Goal: Contribute content

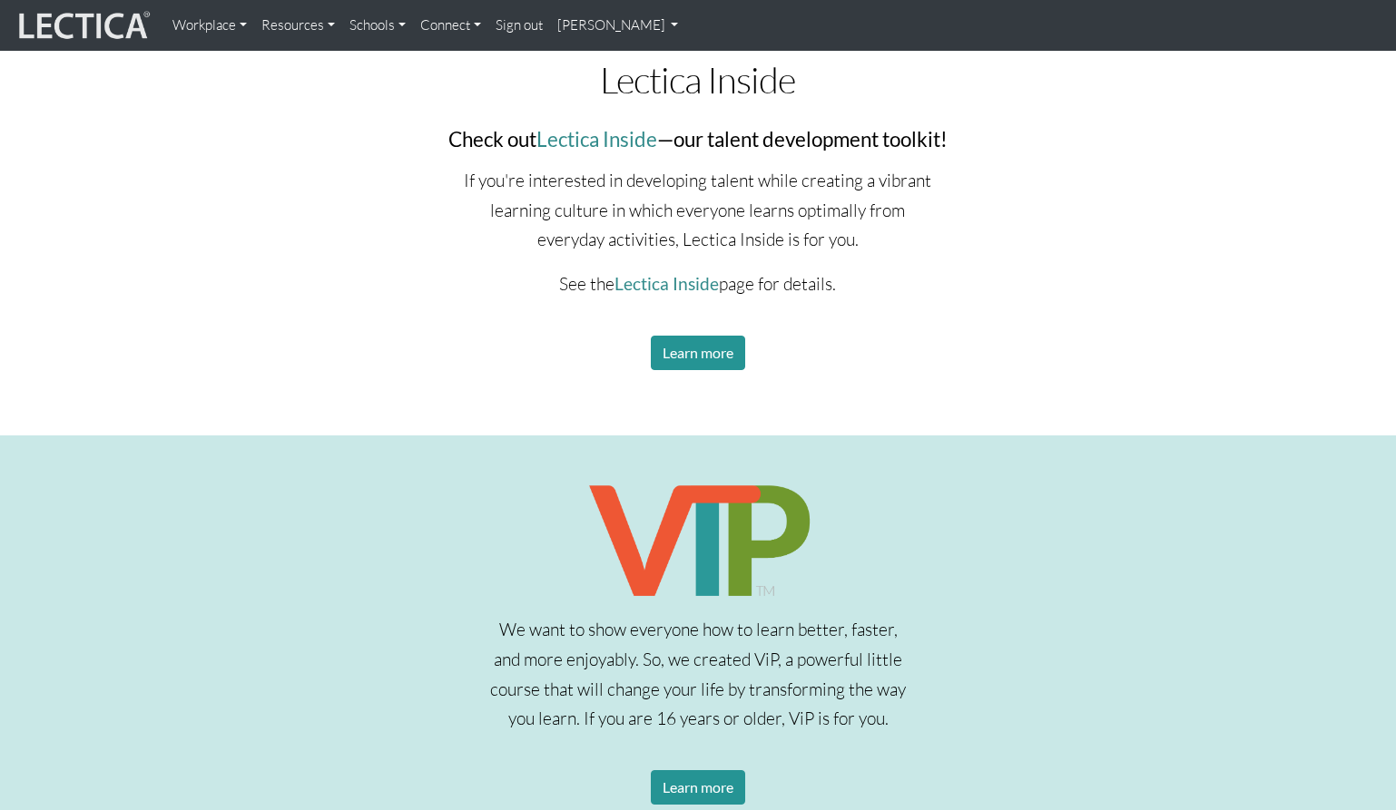
scroll to position [2620, 0]
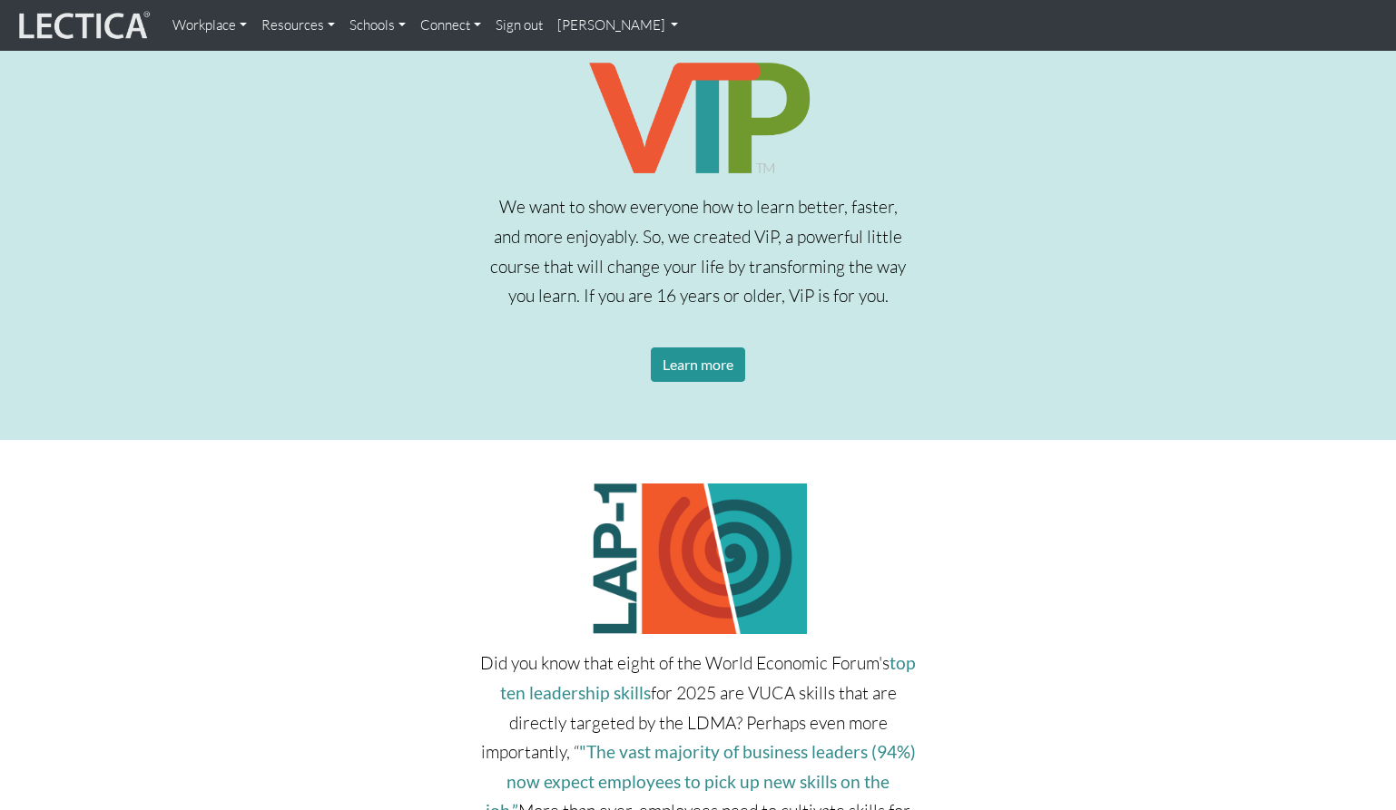
click at [626, 26] on link "[PERSON_NAME]" at bounding box center [618, 25] width 136 height 36
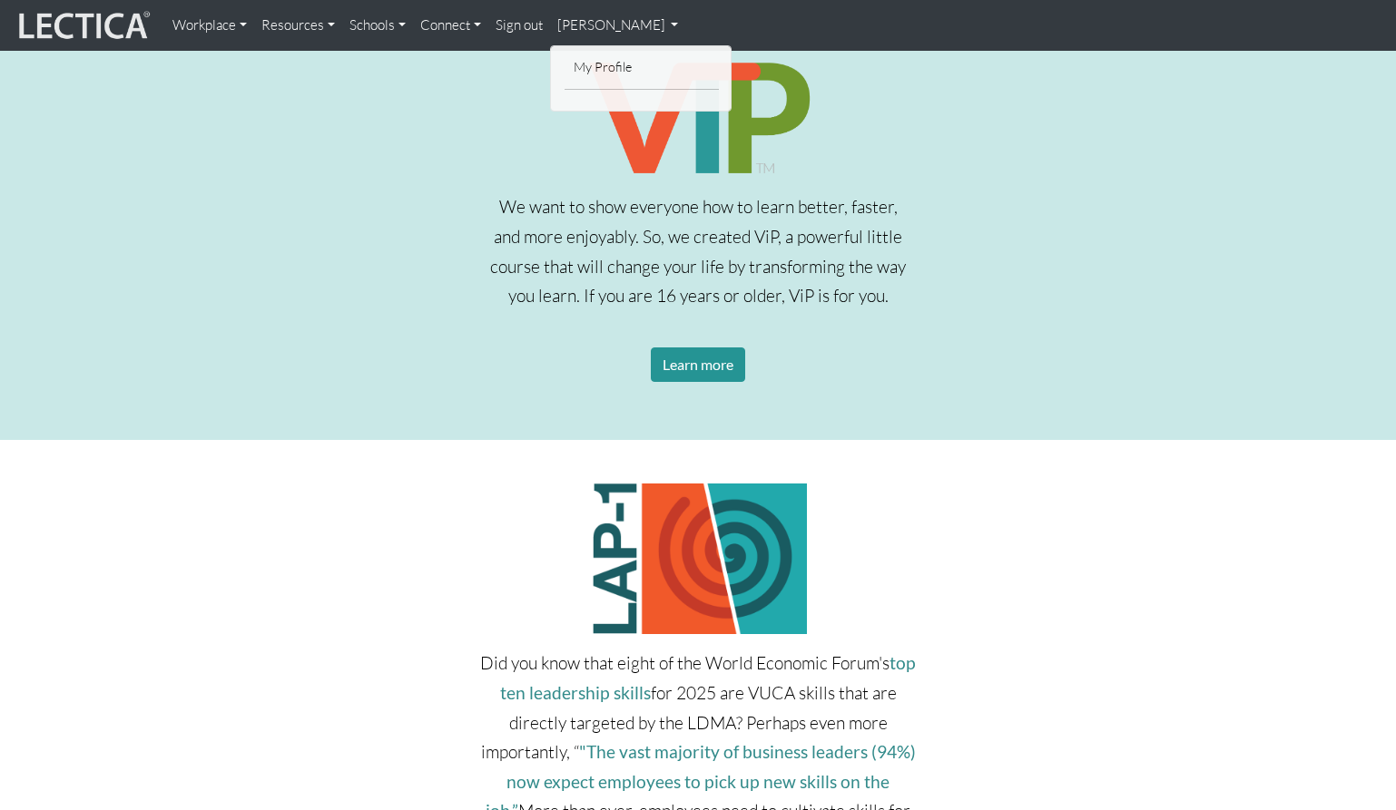
click at [104, 23] on img at bounding box center [83, 25] width 136 height 34
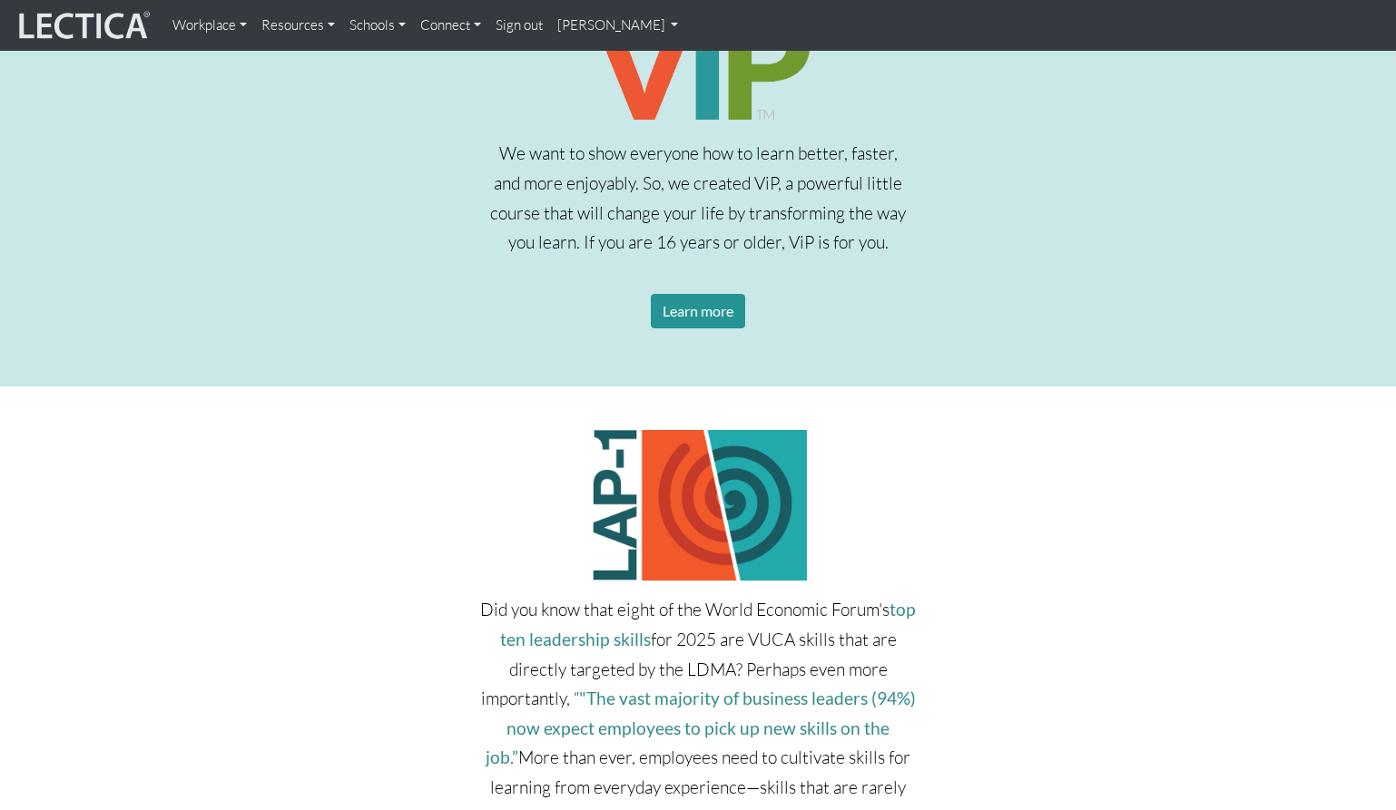
scroll to position [2675, 0]
click at [596, 21] on link "[PERSON_NAME]" at bounding box center [618, 25] width 136 height 36
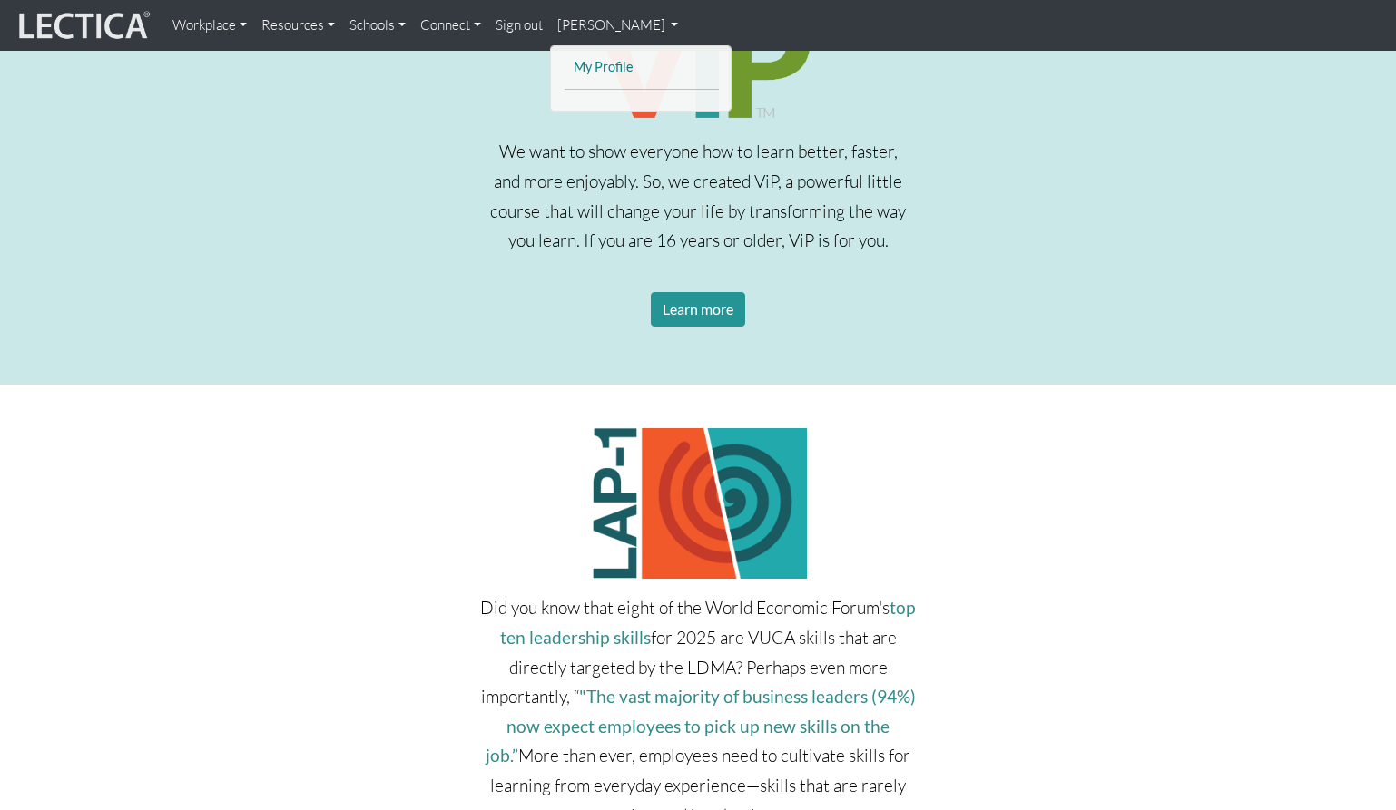
click at [599, 56] on link "My Profile" at bounding box center [641, 67] width 145 height 23
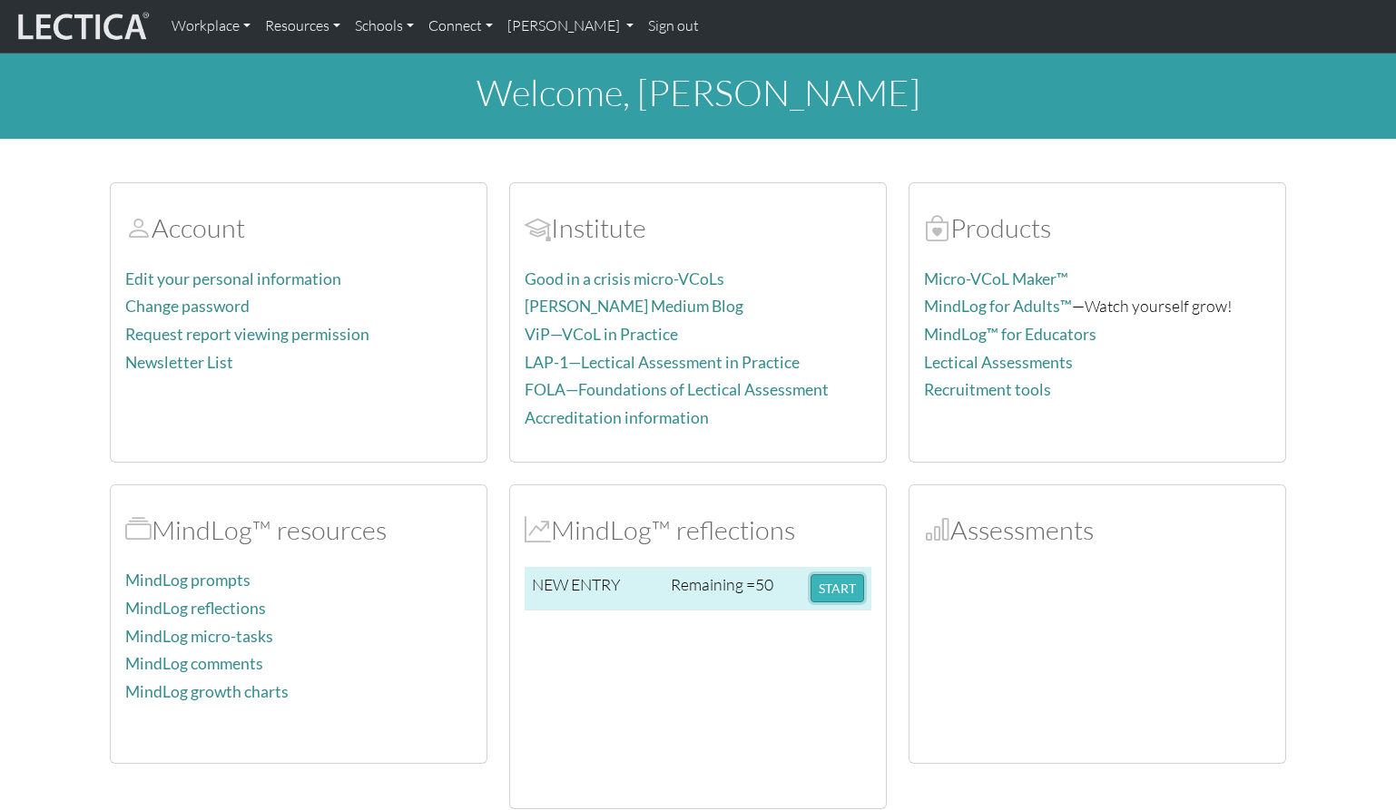
click at [848, 596] on button "START" at bounding box center [837, 588] width 54 height 28
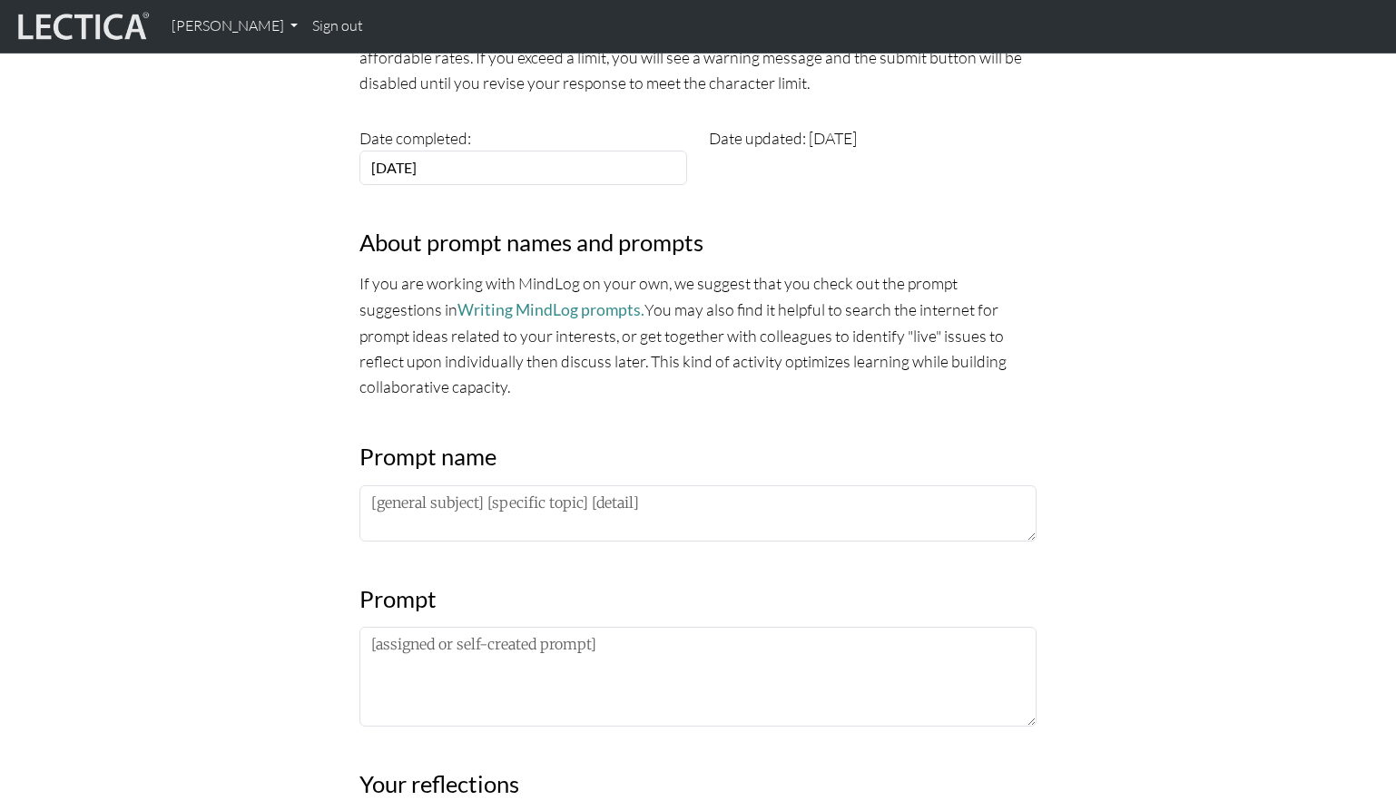
scroll to position [479, 0]
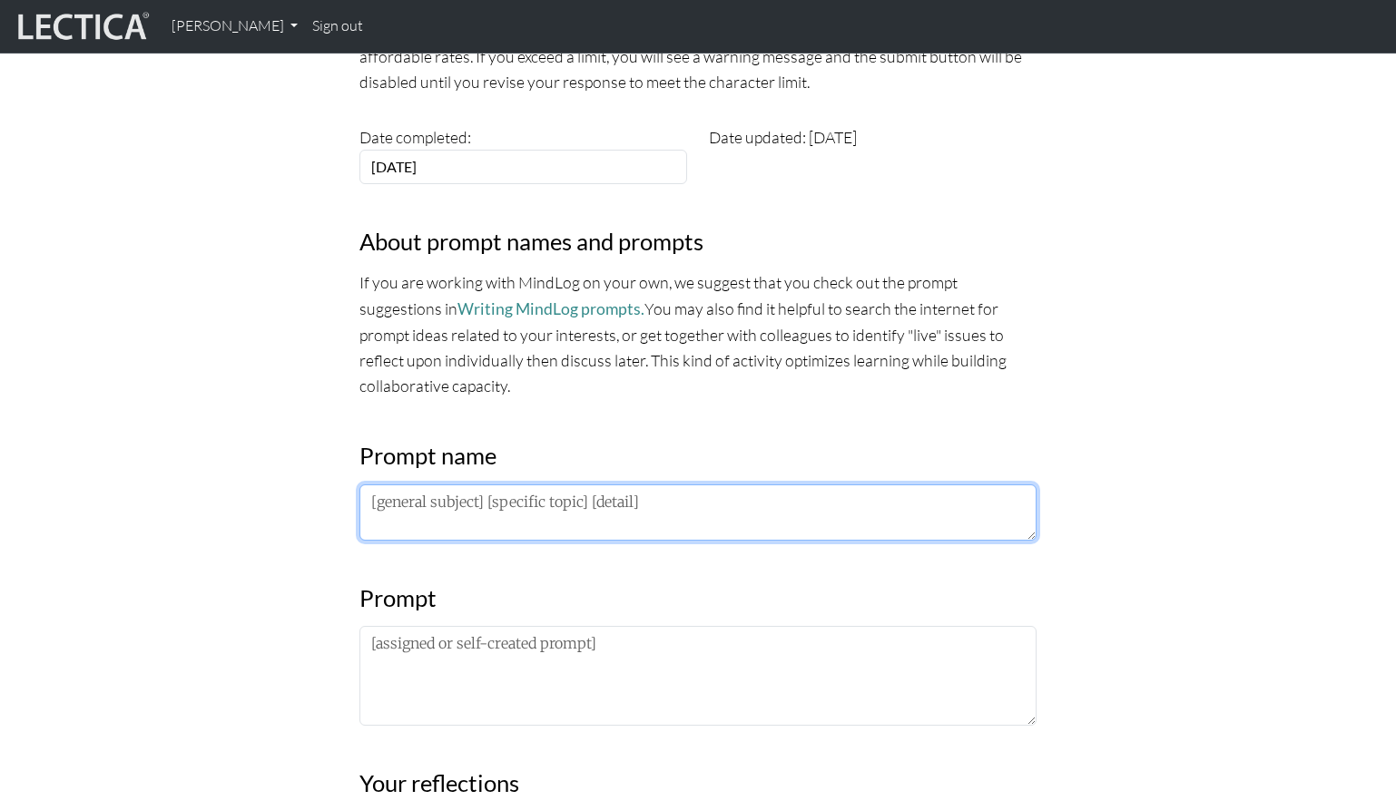
click at [715, 506] on textarea at bounding box center [697, 513] width 677 height 56
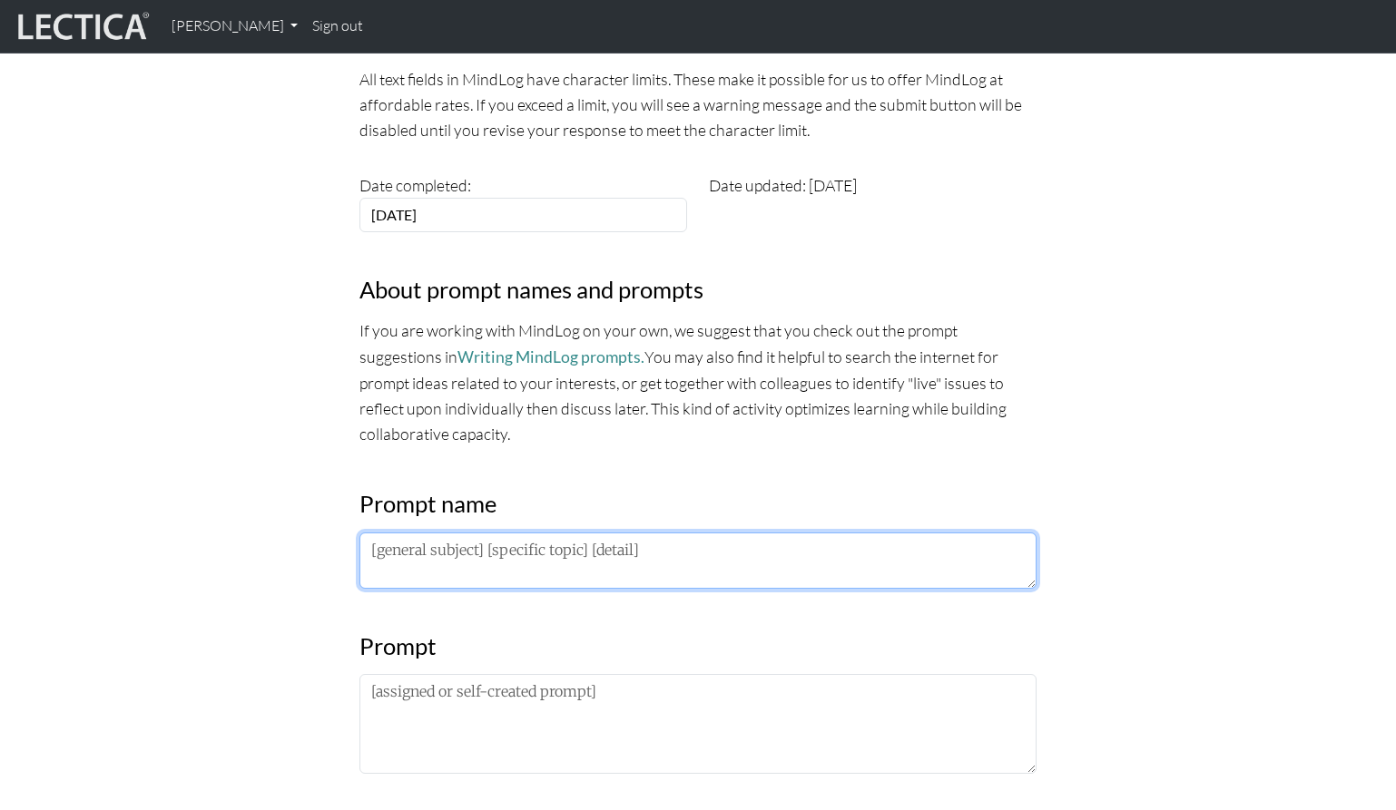
scroll to position [438, 0]
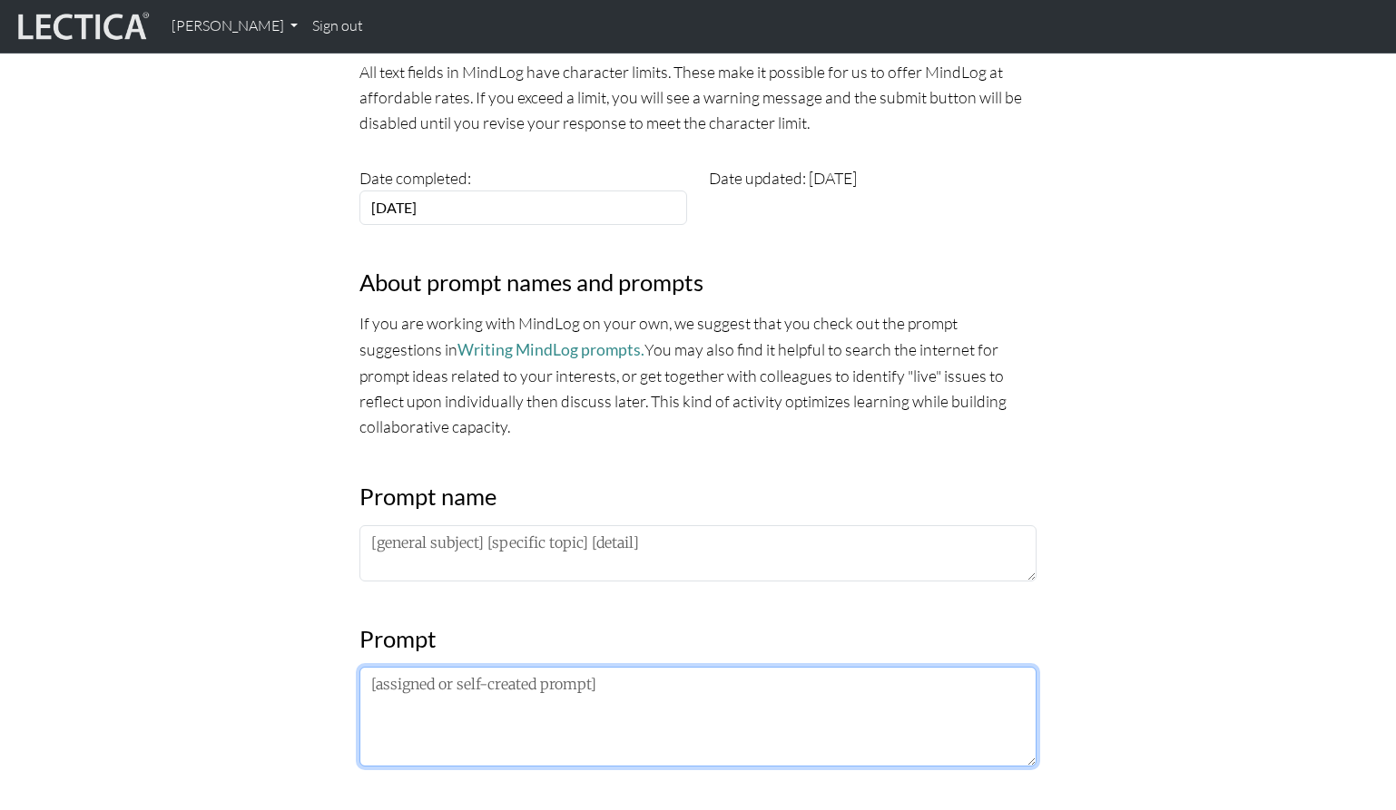
click at [647, 717] on textarea at bounding box center [697, 717] width 677 height 100
paste textarea "Extrospective: What I am noticing about the lectures/frameworks/practices is… I…"
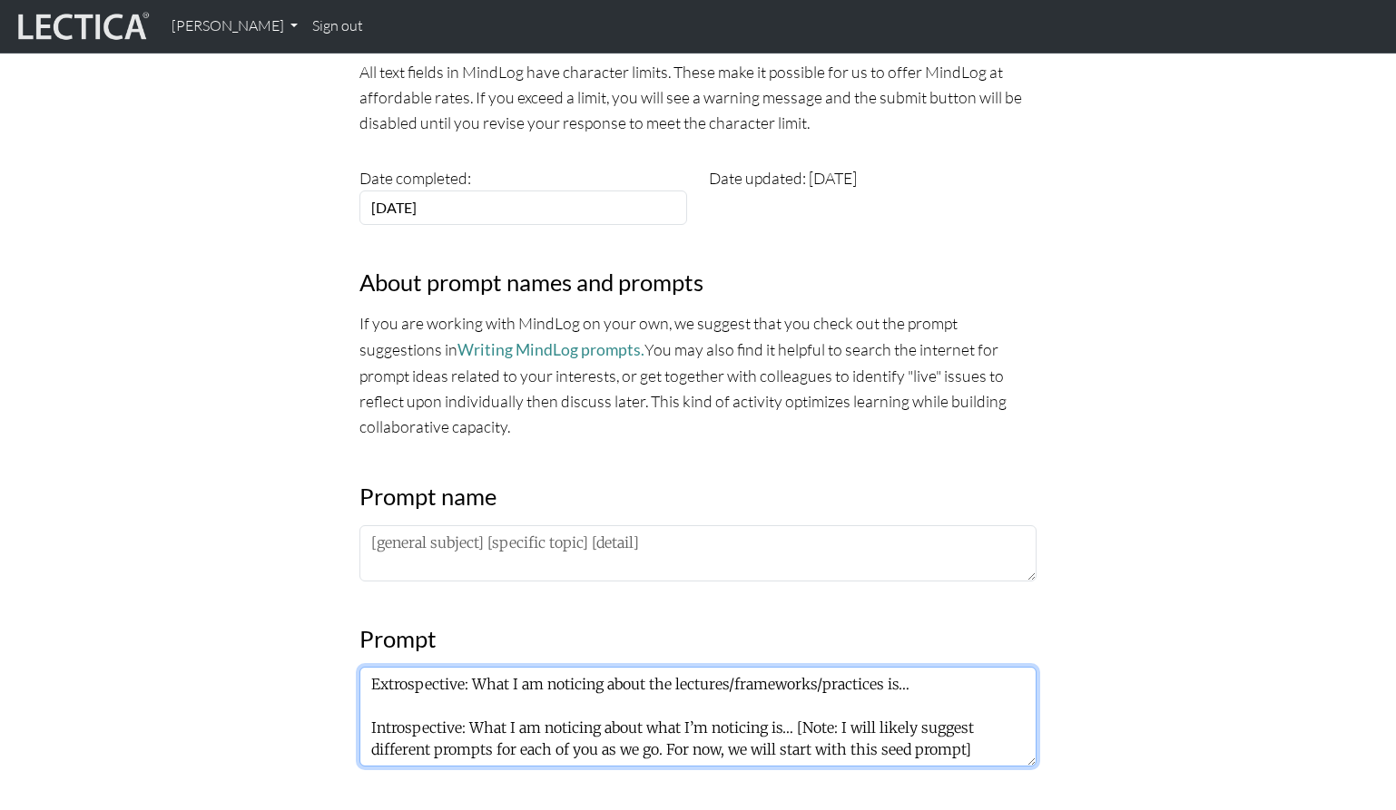
type textarea "Extrospective: What I am noticing about the lectures/frameworks/practices is… I…"
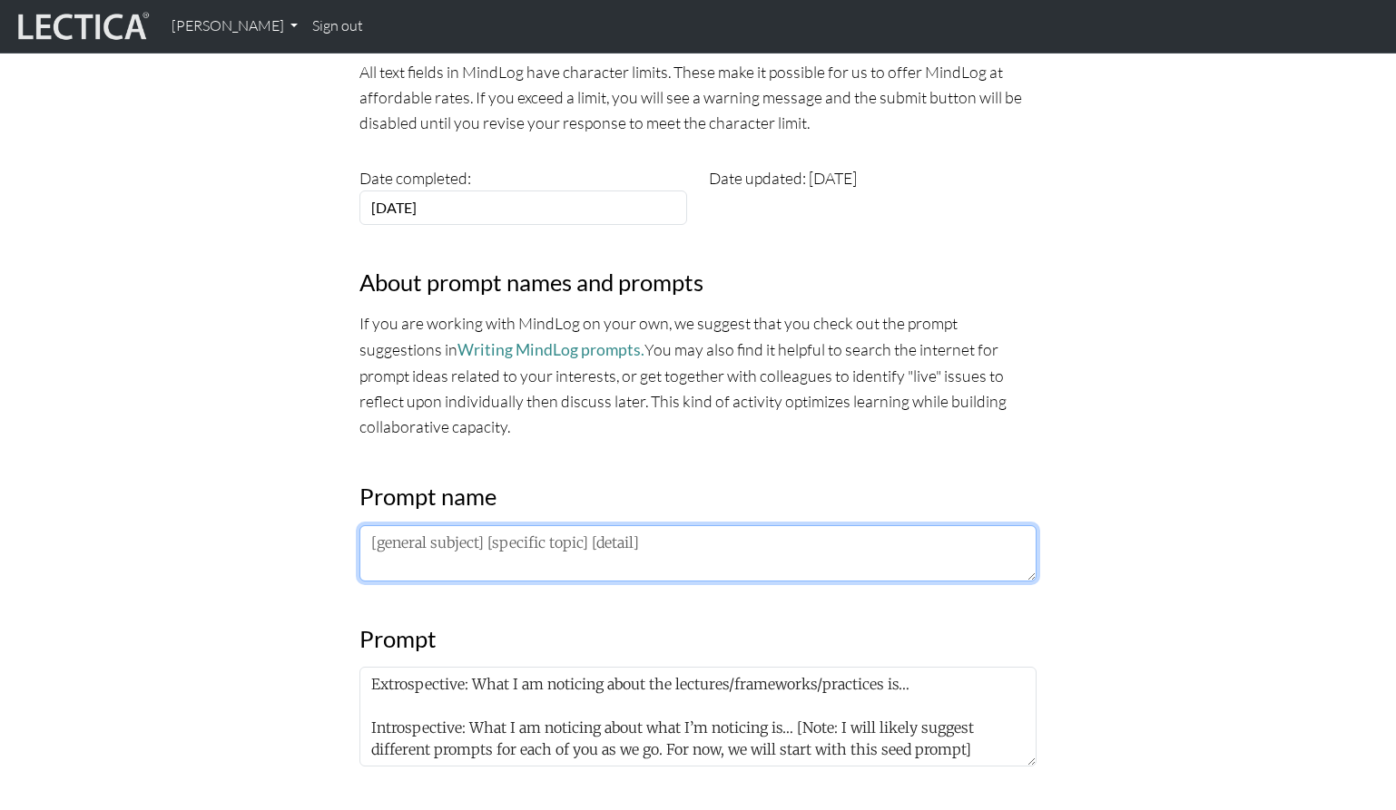
click at [580, 551] on textarea at bounding box center [697, 553] width 677 height 56
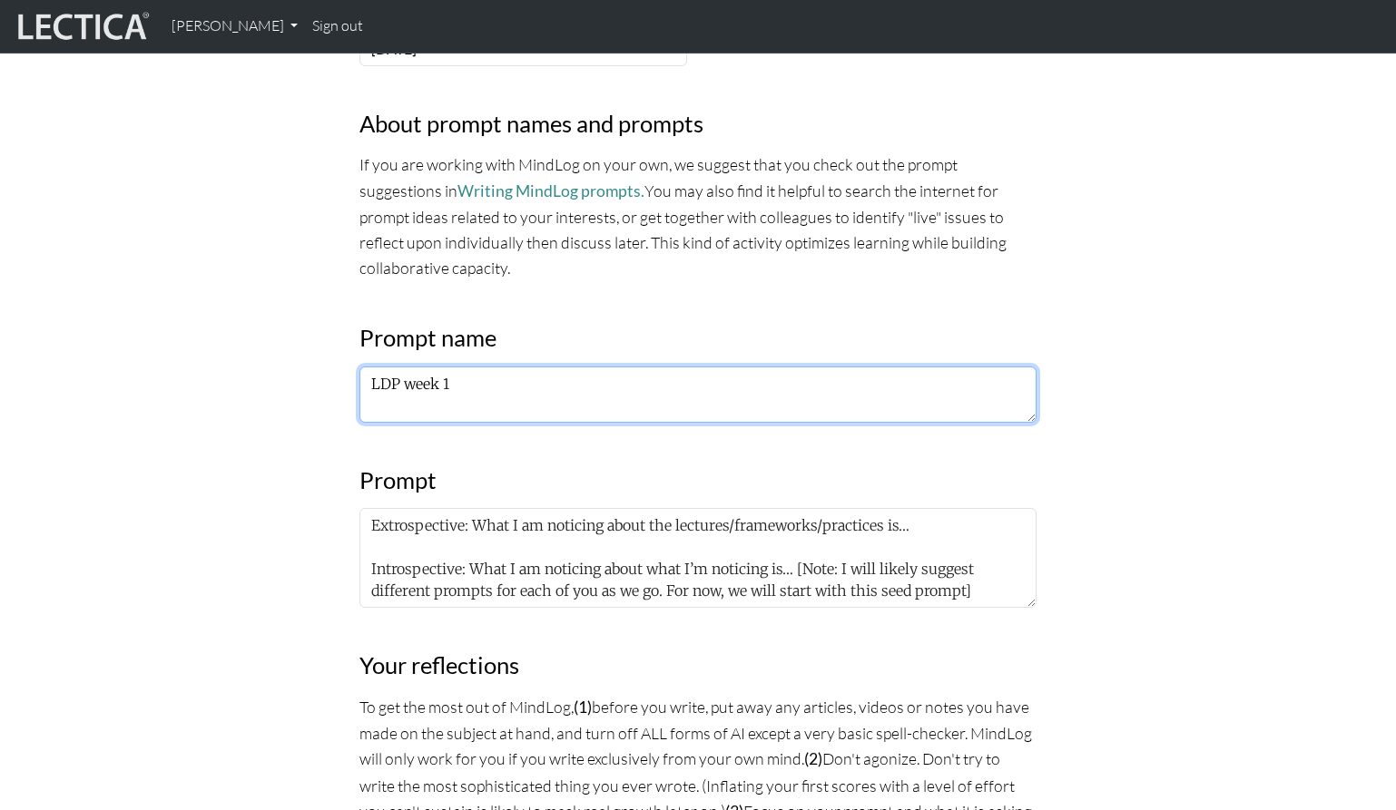
scroll to position [599, 0]
drag, startPoint x: 421, startPoint y: 388, endPoint x: 402, endPoint y: 390, distance: 19.1
click at [402, 390] on textarea "LDP week 1" at bounding box center [697, 393] width 677 height 56
type textarea "LDP Week of 8/11"
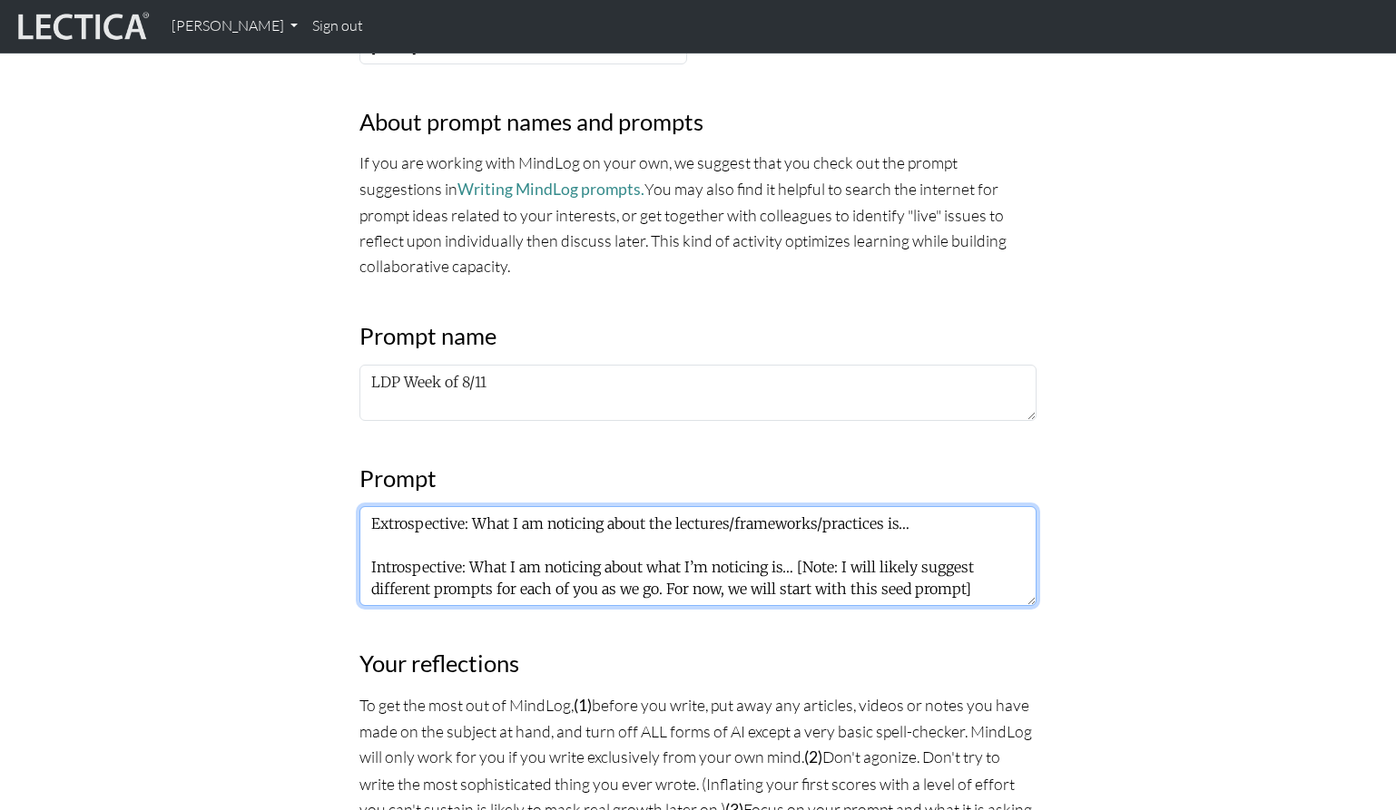
click at [455, 529] on textarea "Extrospective: What I am noticing about the lectures/frameworks/practices is… I…" at bounding box center [697, 556] width 677 height 100
click at [981, 532] on textarea "Extrospective: What I am noticing about the lectures/frameworks/practices is… I…" at bounding box center [697, 556] width 677 height 100
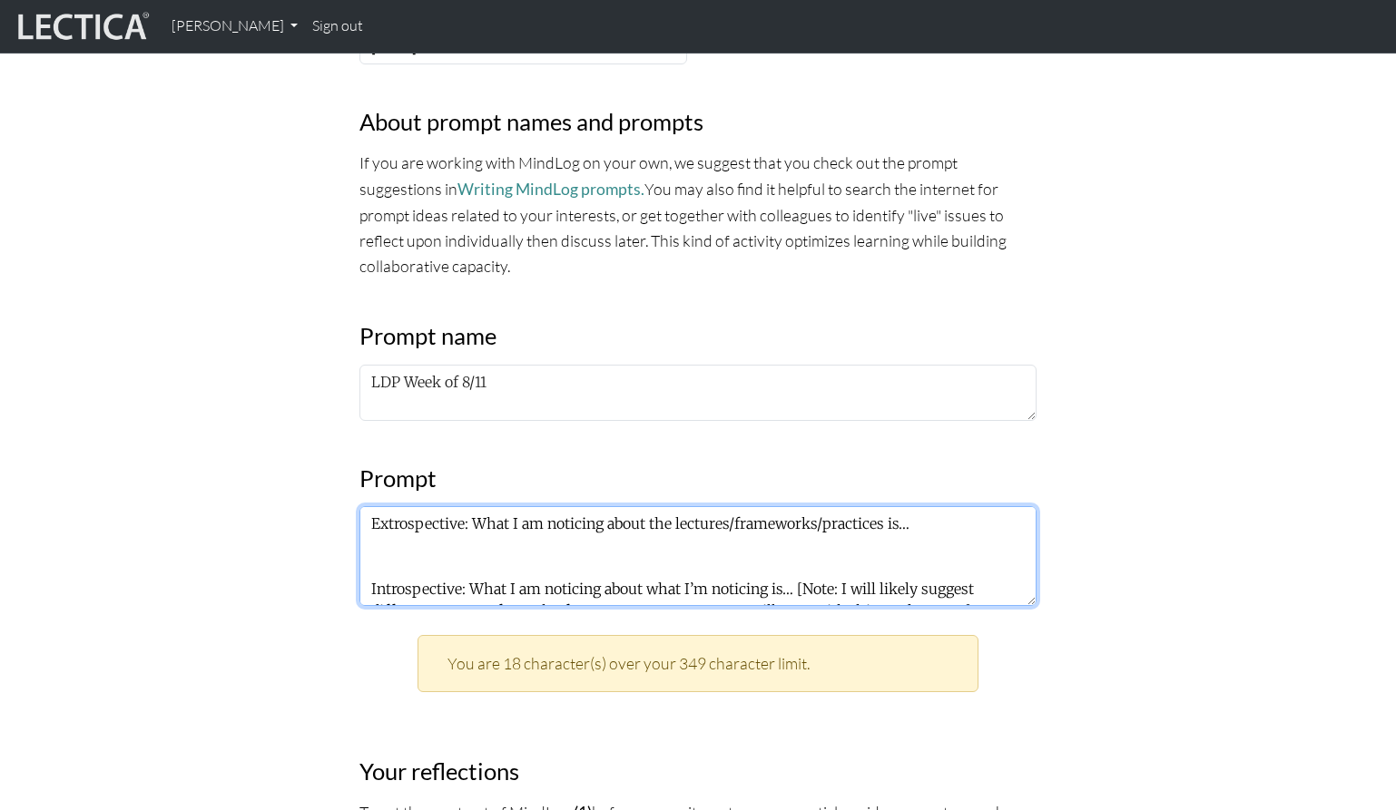
drag, startPoint x: 483, startPoint y: 558, endPoint x: 358, endPoint y: 548, distance: 125.6
click at [354, 549] on div "MindLog is a tool for reflecting on and learning from life experience. It's des…" at bounding box center [697, 802] width 699 height 2315
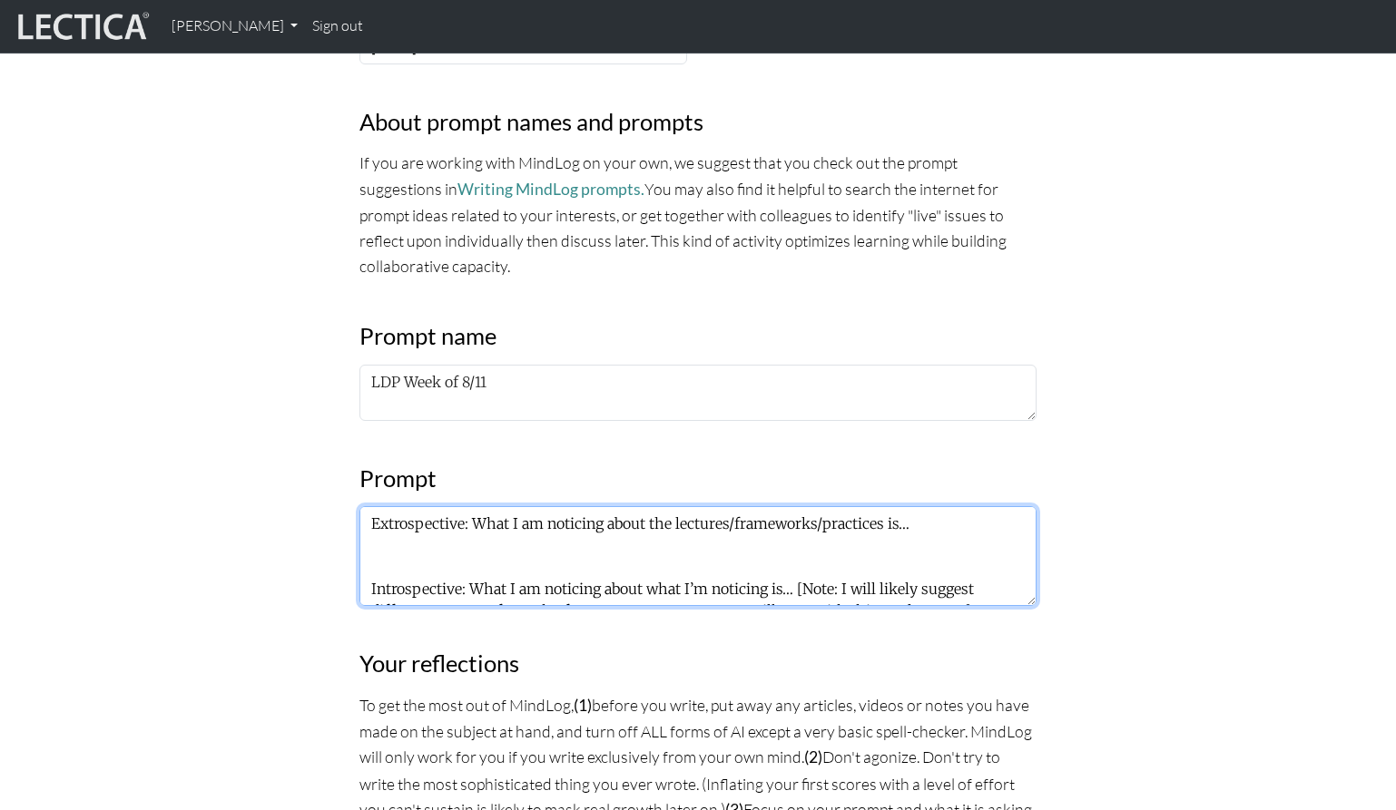
type textarea "Extrospective: What I am noticing about the lectures/frameworks/practices is… I…"
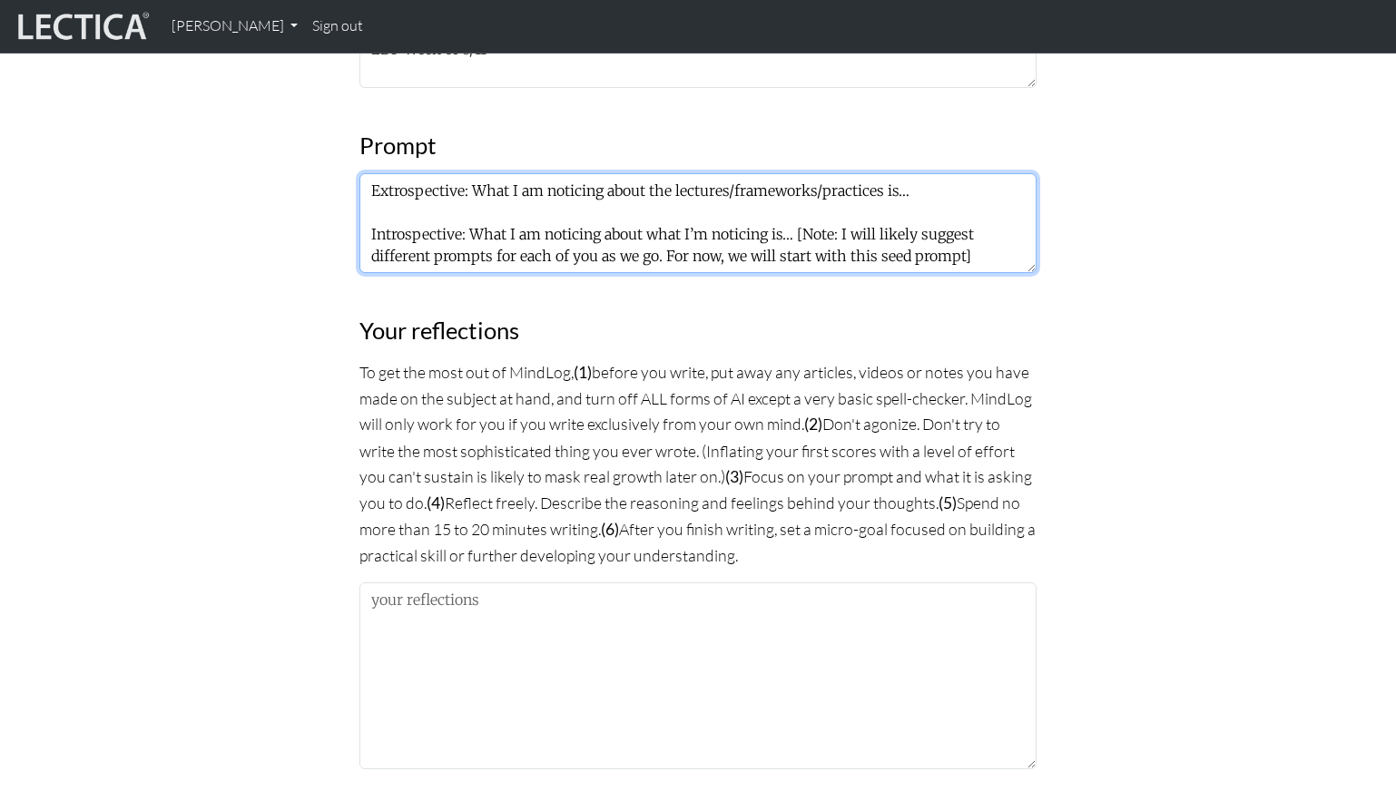
scroll to position [966, 0]
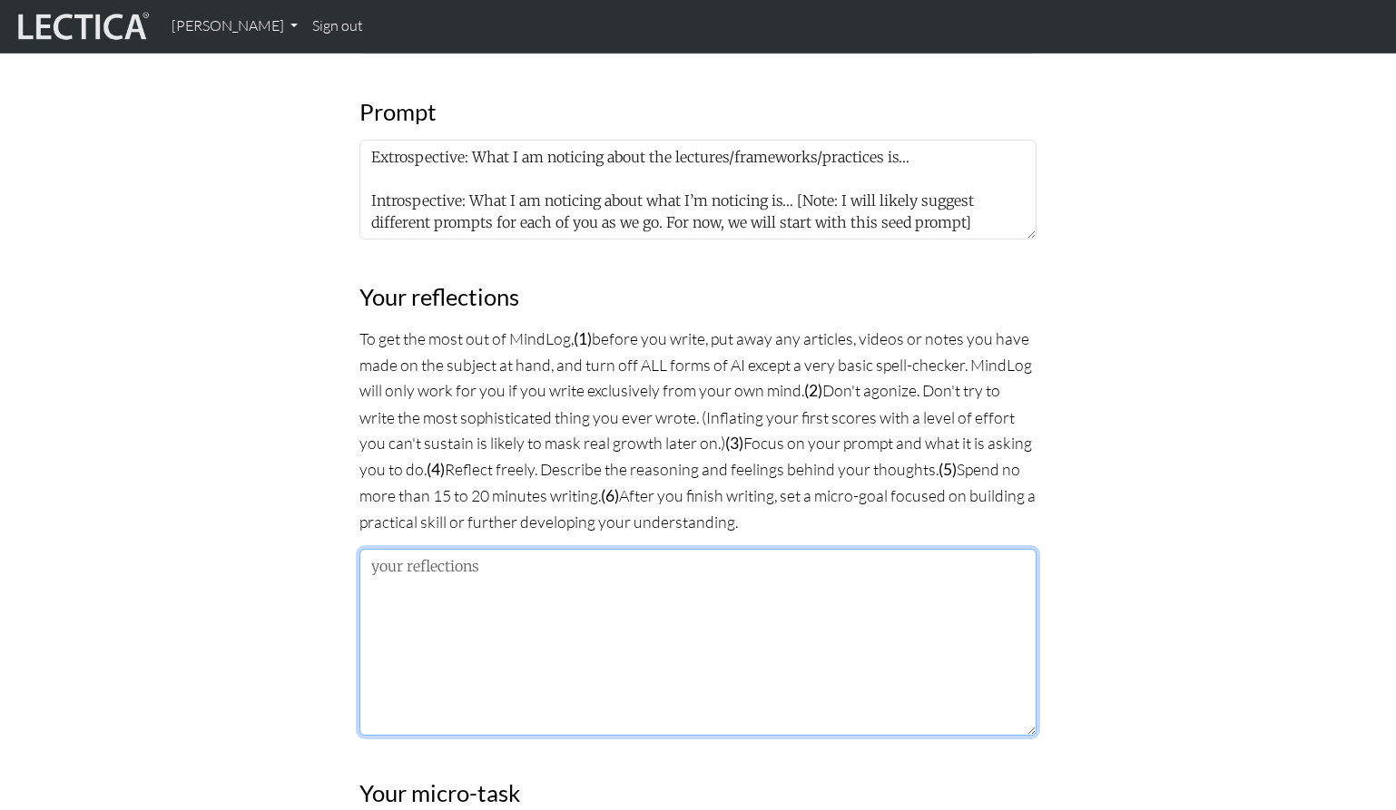
click at [575, 591] on textarea at bounding box center [697, 642] width 677 height 187
paste textarea "- I have trouble actually pausing and even checking what's happening as I'm alw…"
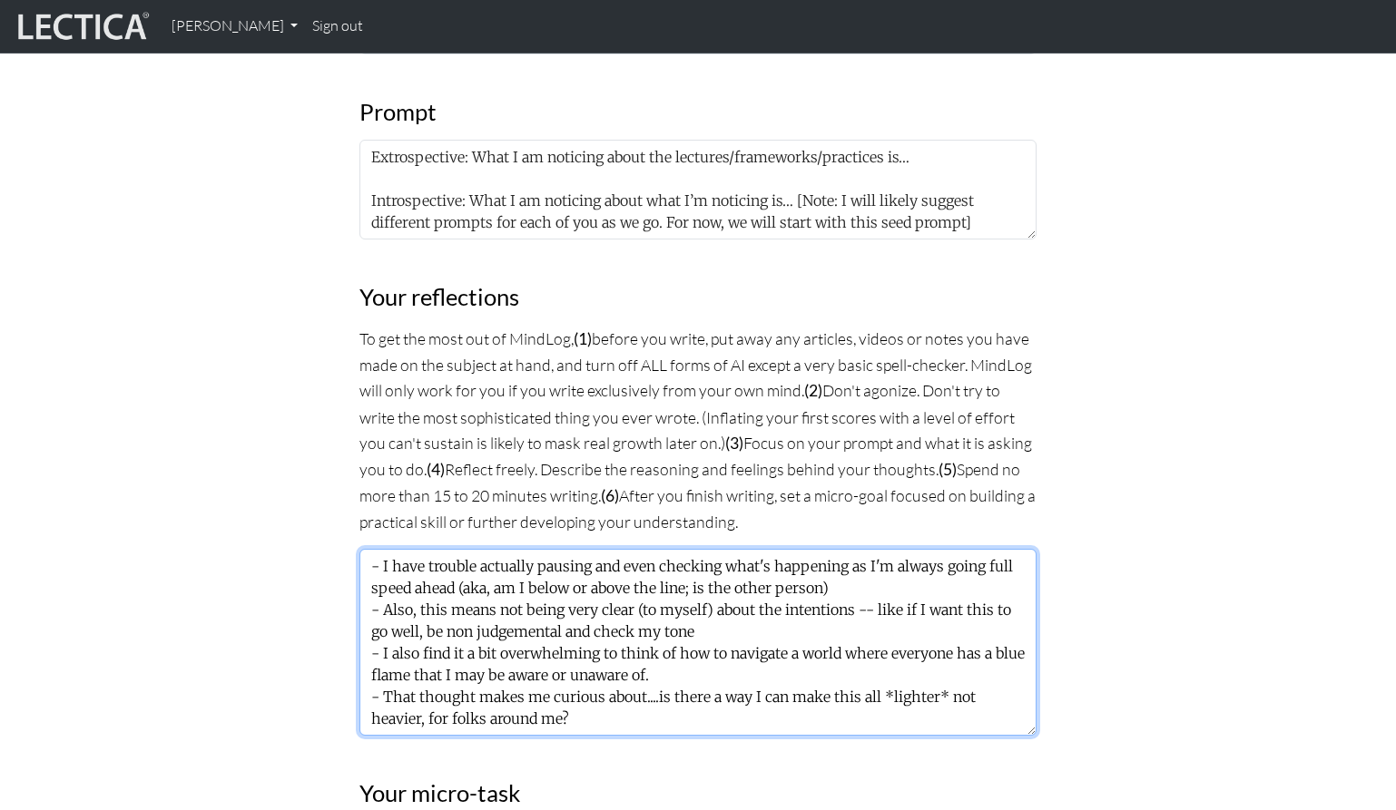
click at [561, 717] on textarea "- I have trouble actually pausing and even checking what's happening as I'm alw…" at bounding box center [697, 642] width 677 height 187
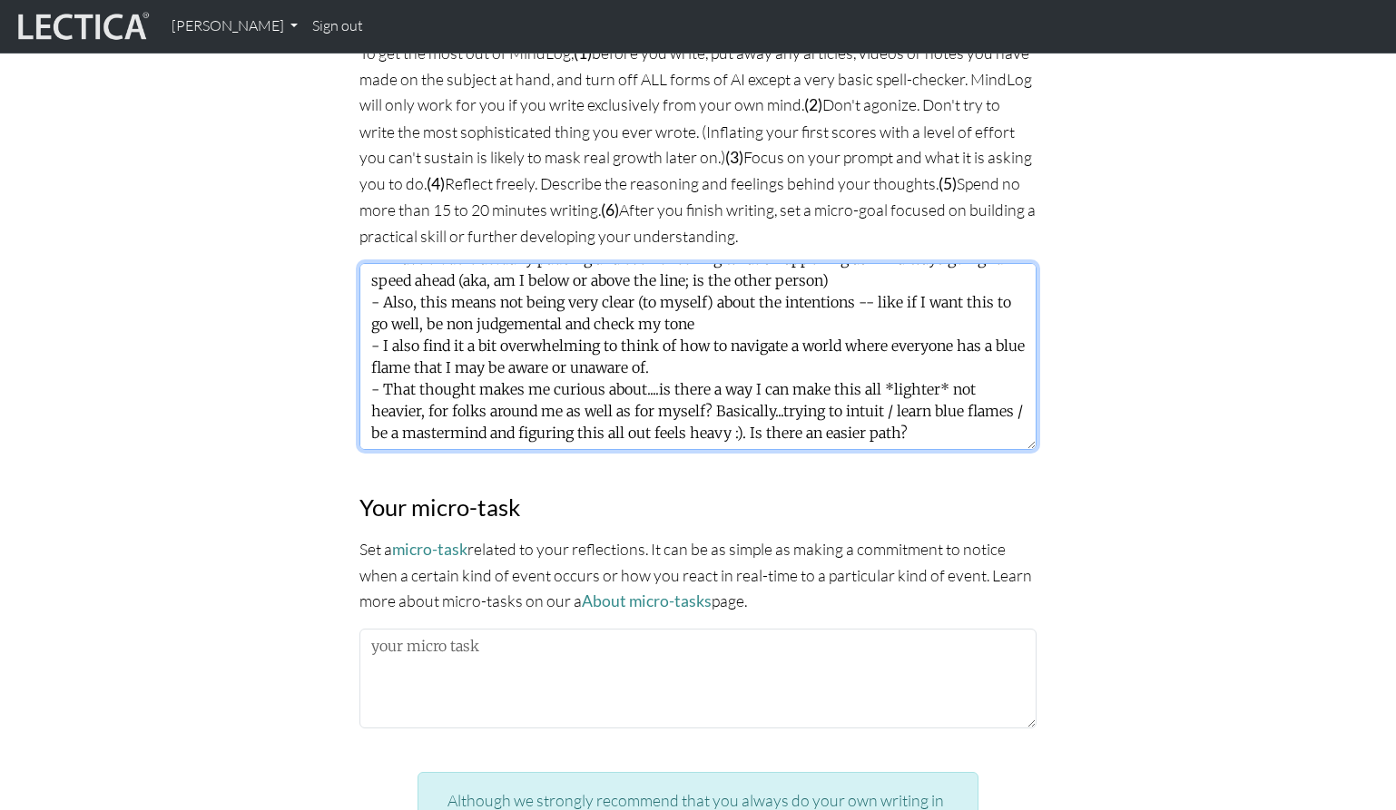
scroll to position [1265, 0]
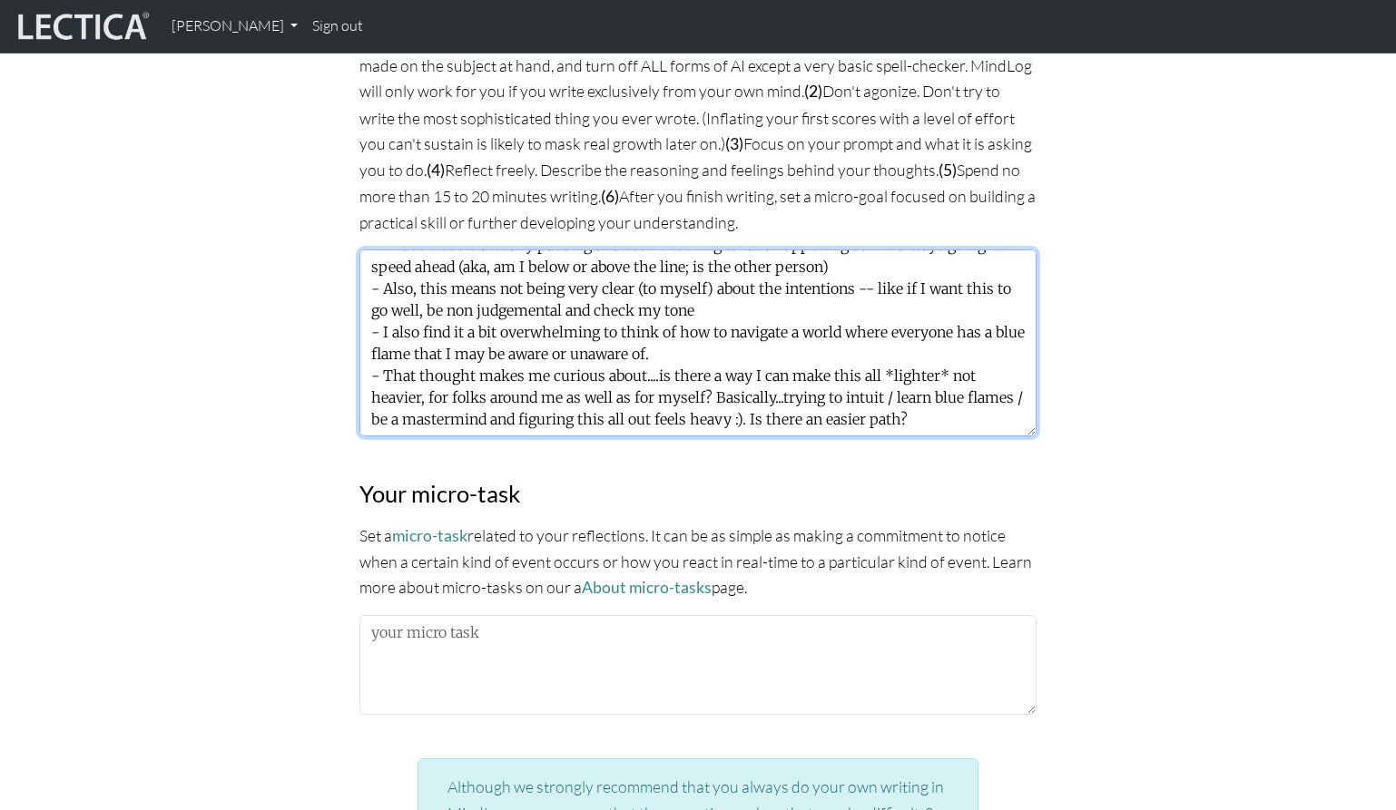
type textarea "- I have trouble actually pausing and even checking what's happening as I'm alw…"
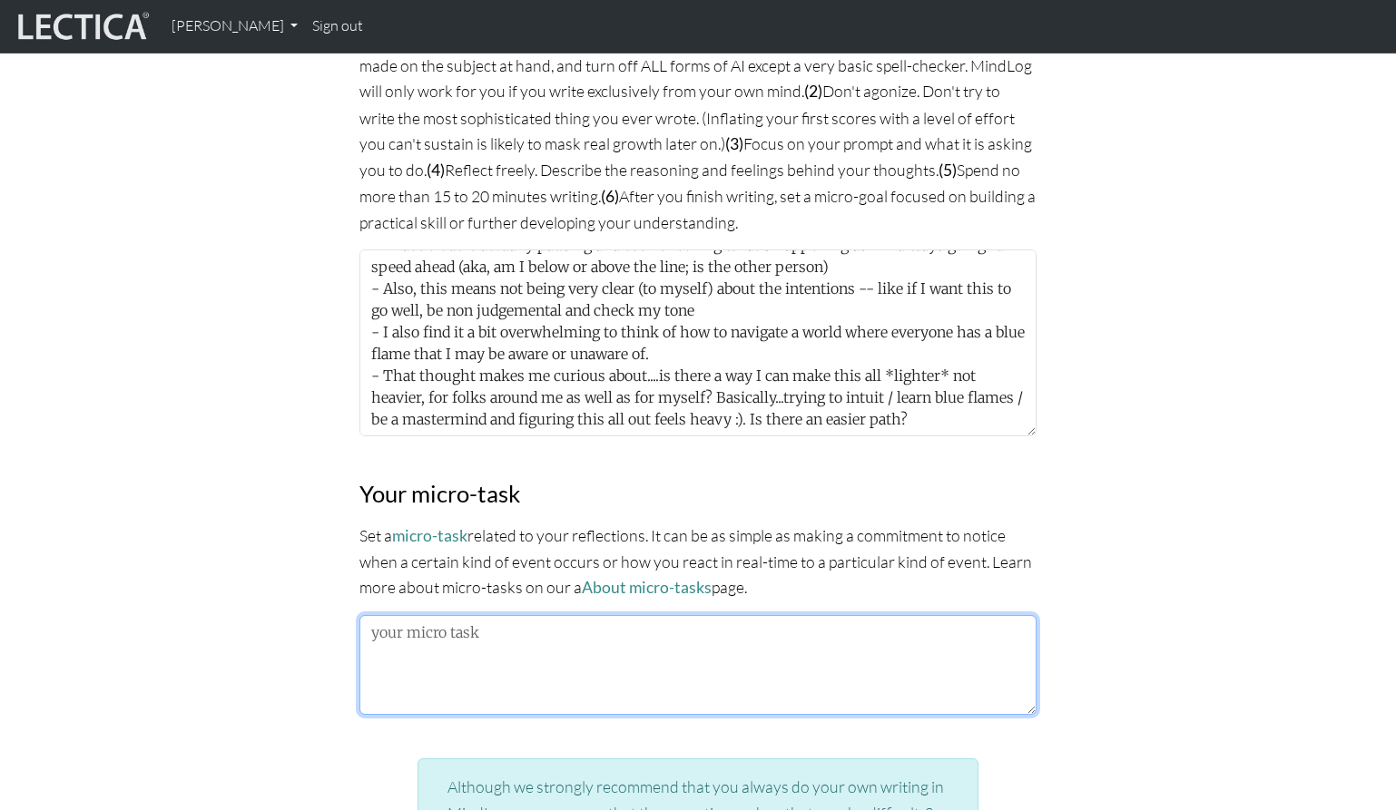
click at [603, 672] on textarea at bounding box center [697, 665] width 677 height 100
click at [574, 666] on textarea at bounding box center [697, 665] width 677 height 100
click at [662, 635] on textarea "Identify one thing (even in one" at bounding box center [697, 665] width 677 height 100
click at [657, 625] on textarea "Identify one thing (even in one" at bounding box center [697, 665] width 677 height 100
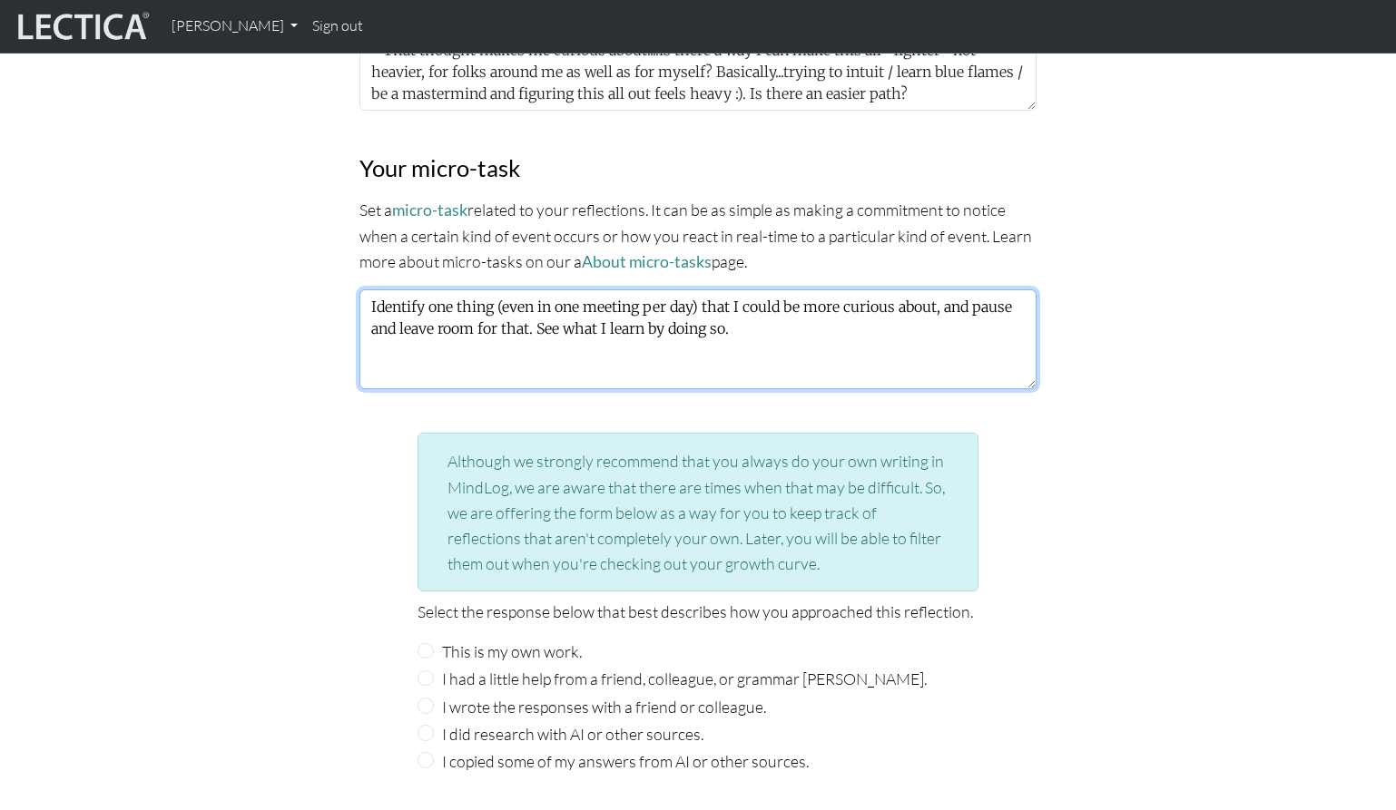
scroll to position [1822, 0]
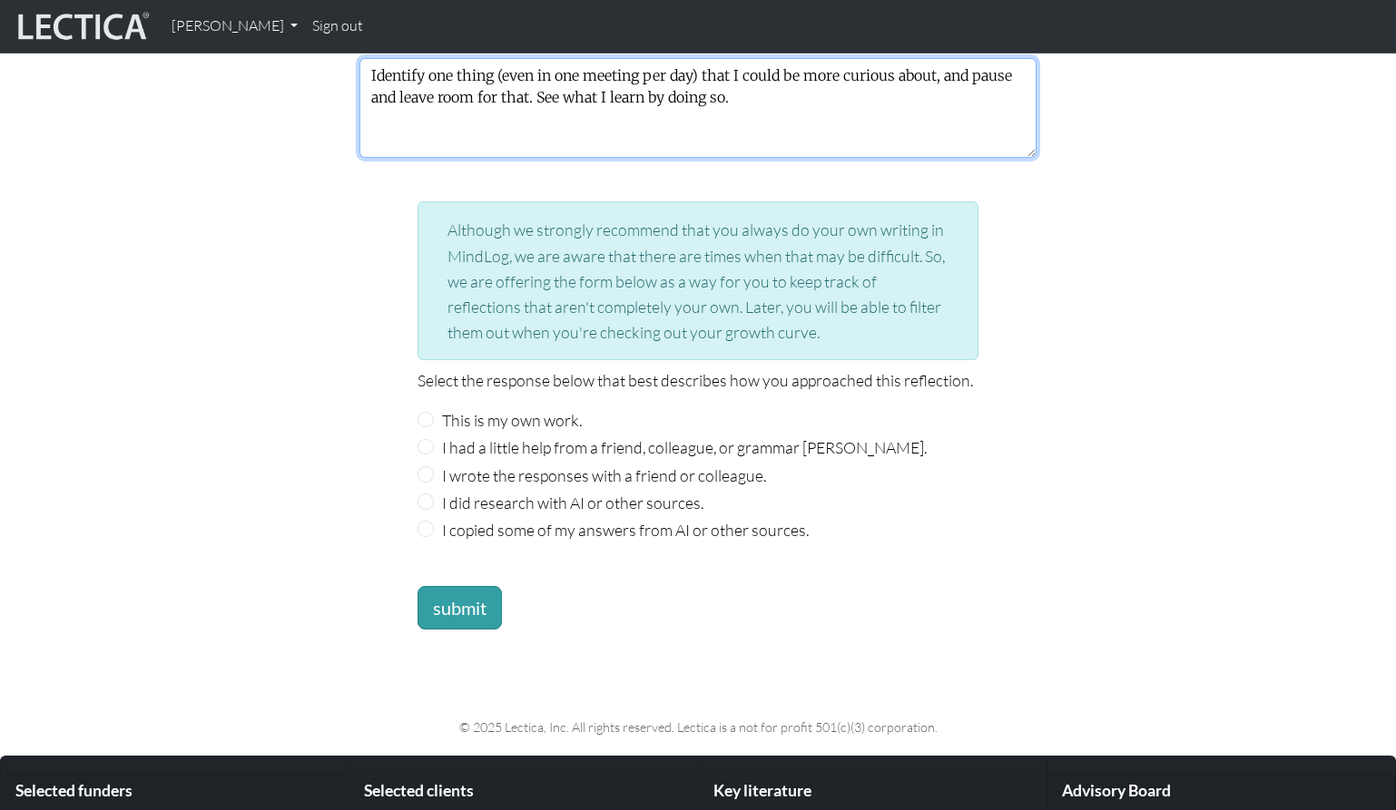
type textarea "Identify one thing (even in one meeting per day) that I could be more curious a…"
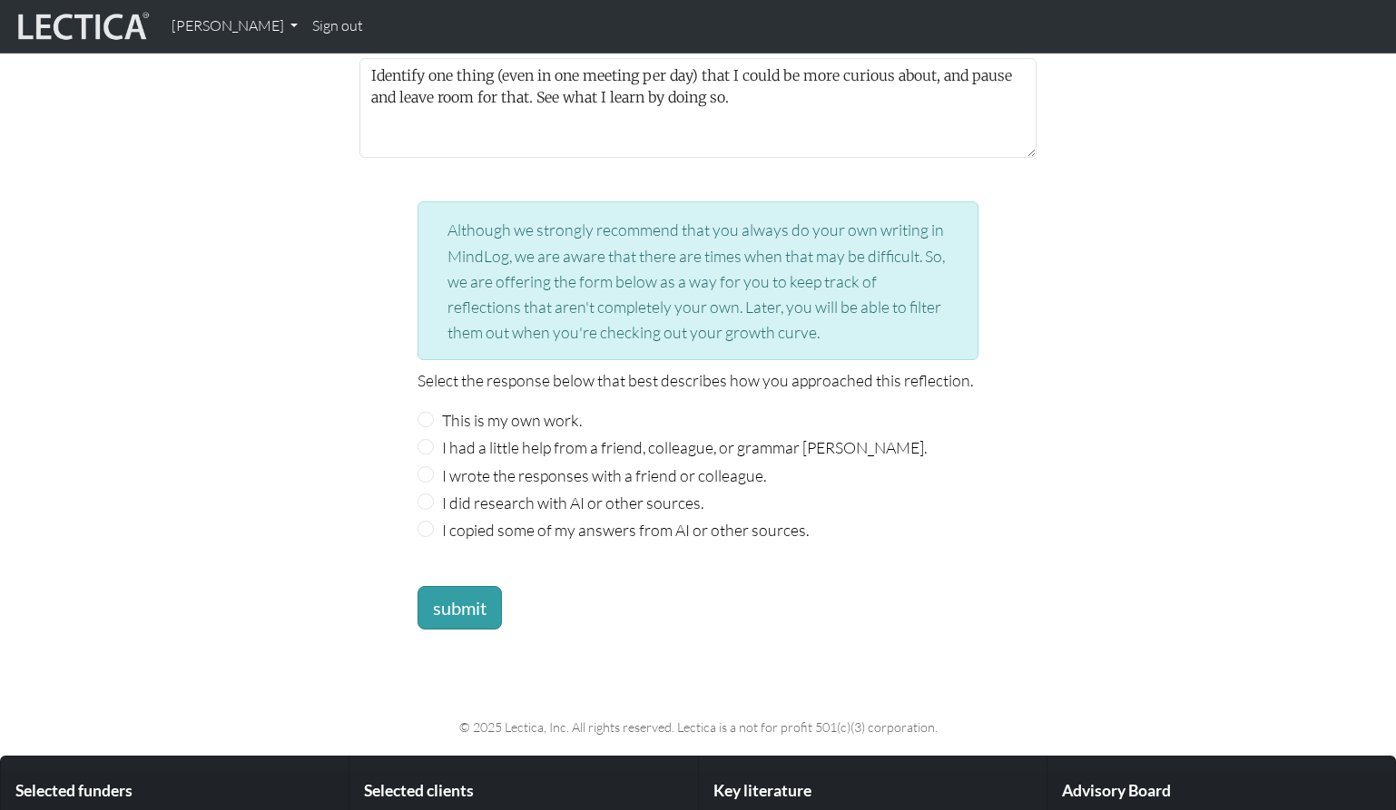
click at [535, 417] on label "This is my own work." at bounding box center [512, 419] width 140 height 25
click at [434, 417] on input "This is my own work." at bounding box center [425, 420] width 16 height 16
radio input "true"
click at [463, 604] on button "submit" at bounding box center [459, 608] width 84 height 44
